Goal: Information Seeking & Learning: Learn about a topic

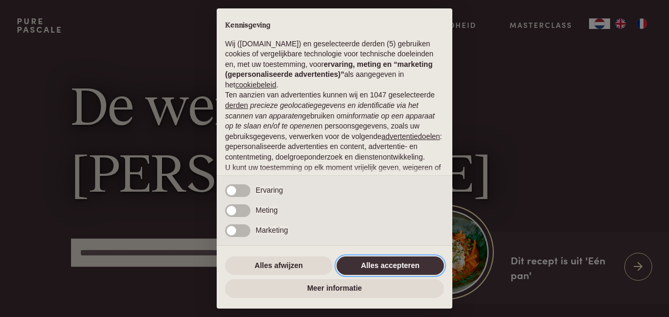
click at [401, 263] on button "Alles accepteren" at bounding box center [390, 265] width 107 height 19
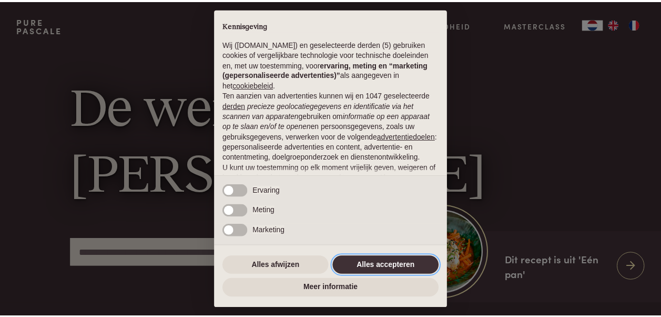
scroll to position [106, 0]
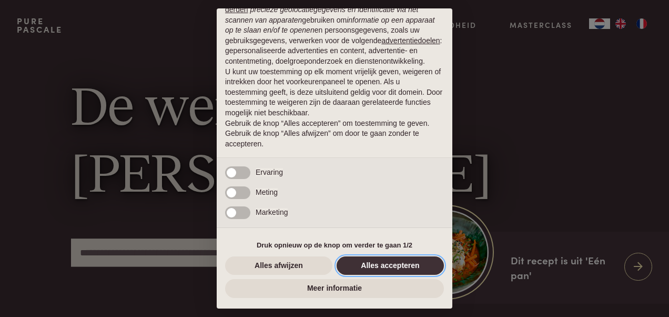
click at [400, 264] on button "Alles accepteren" at bounding box center [390, 265] width 107 height 19
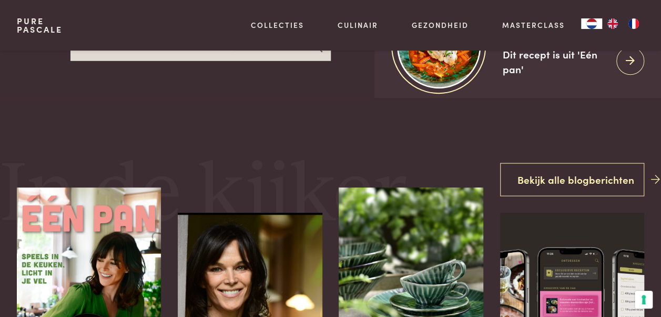
scroll to position [53, 0]
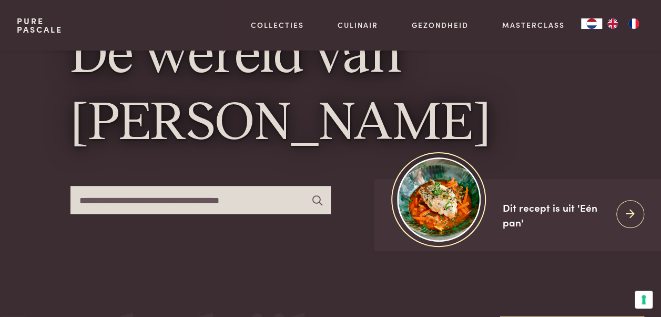
click at [115, 200] on input "text" at bounding box center [200, 200] width 260 height 28
type input "**********"
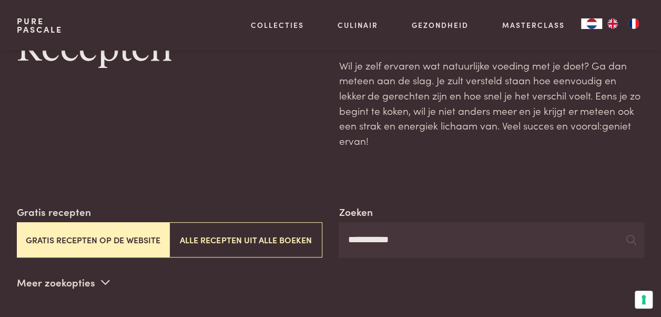
scroll to position [158, 0]
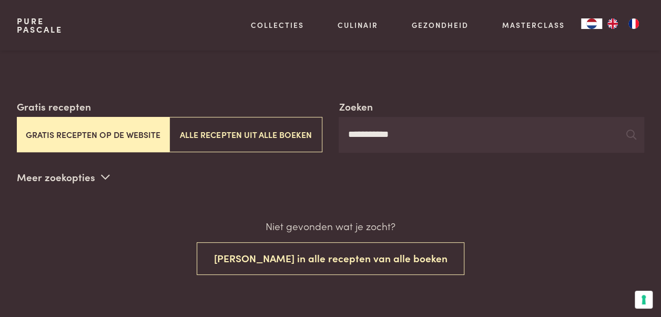
click at [96, 120] on button "Gratis recepten op de website" at bounding box center [93, 134] width 153 height 35
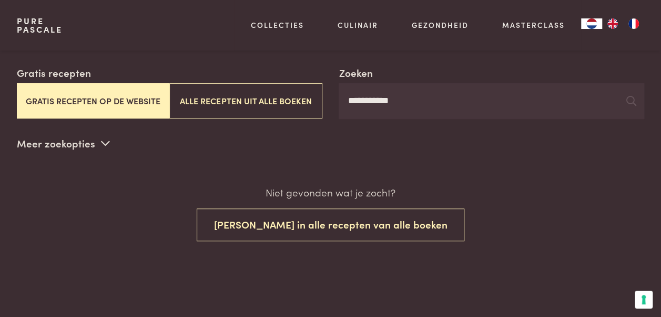
scroll to position [191, 0]
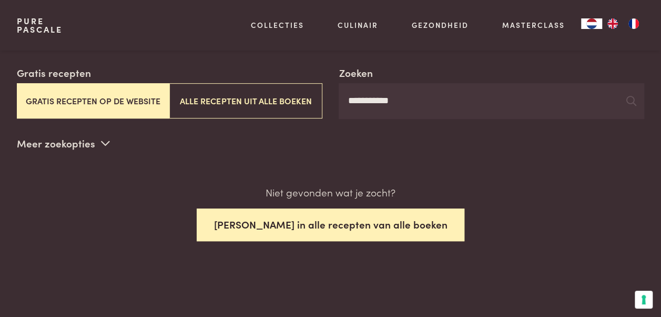
click at [293, 209] on button "Zoek in alle recepten van alle boeken" at bounding box center [331, 224] width 268 height 33
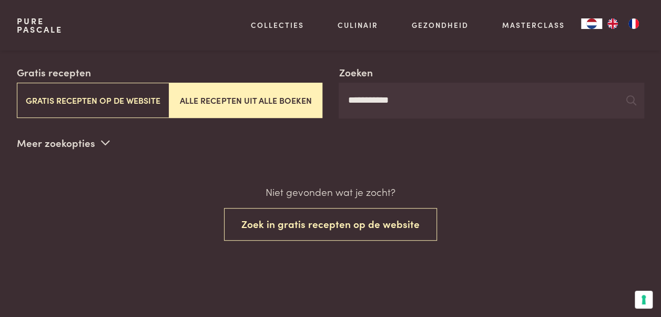
scroll to position [191, 0]
click at [293, 209] on button "Zoek in gratis recepten op de website" at bounding box center [330, 224] width 213 height 33
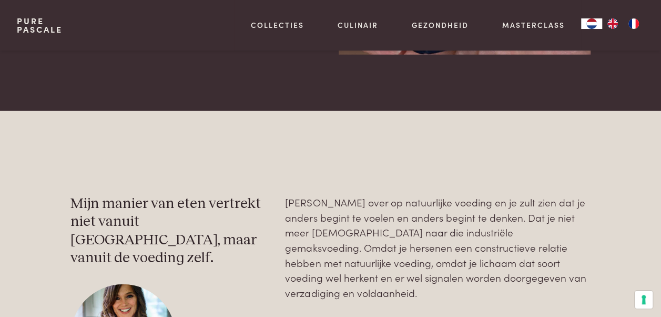
scroll to position [1243, 0]
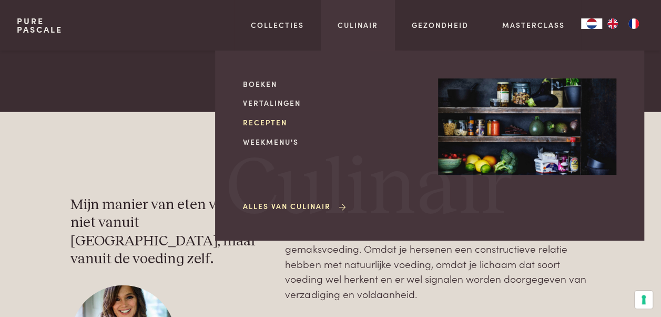
click at [274, 123] on link "Recepten" at bounding box center [332, 122] width 178 height 11
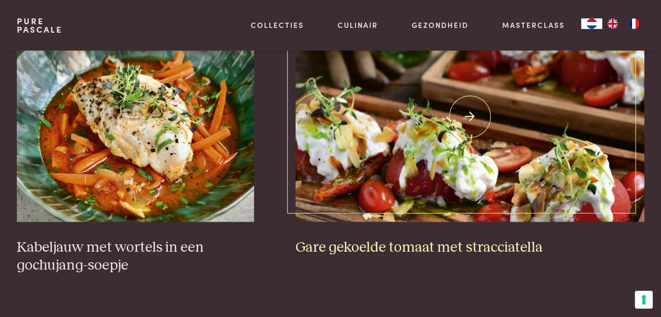
scroll to position [526, 0]
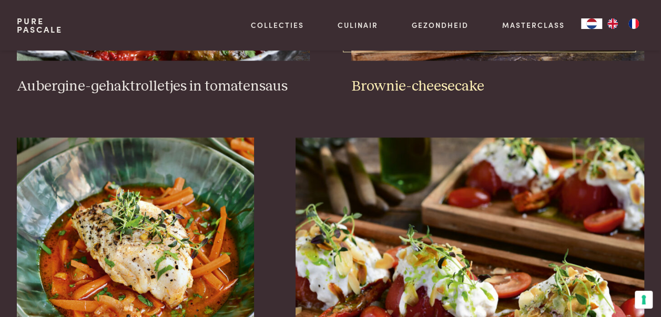
click at [390, 77] on h3 "Brownie-cheesecake" at bounding box center [497, 86] width 293 height 18
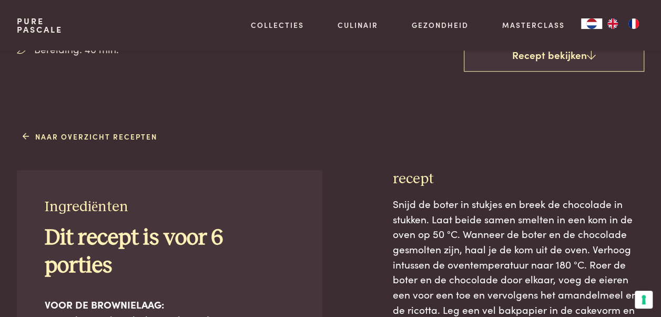
scroll to position [105, 0]
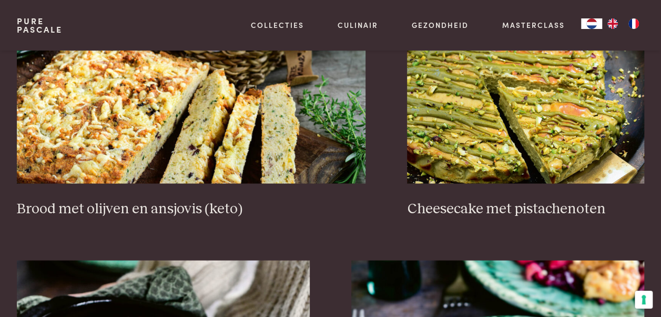
scroll to position [999, 0]
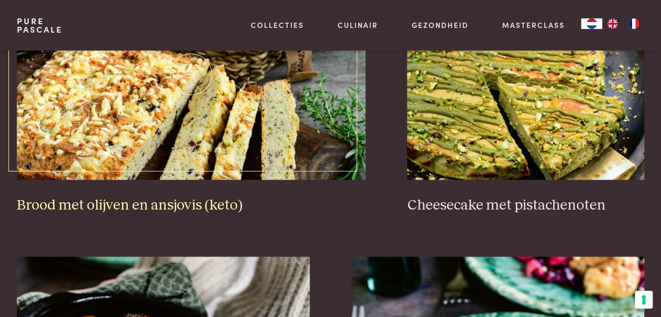
click at [156, 196] on h3 "Brood met olijven en ansjovis (keto)" at bounding box center [191, 205] width 349 height 18
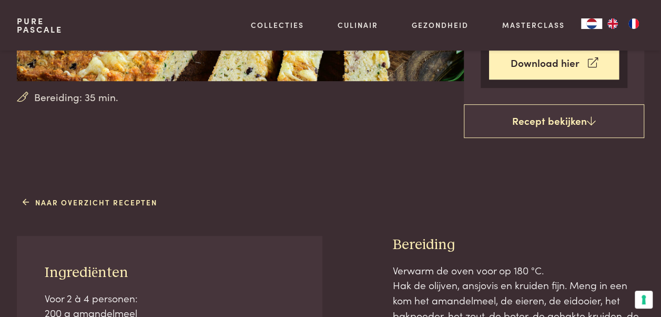
scroll to position [210, 0]
